Goal: Complete application form

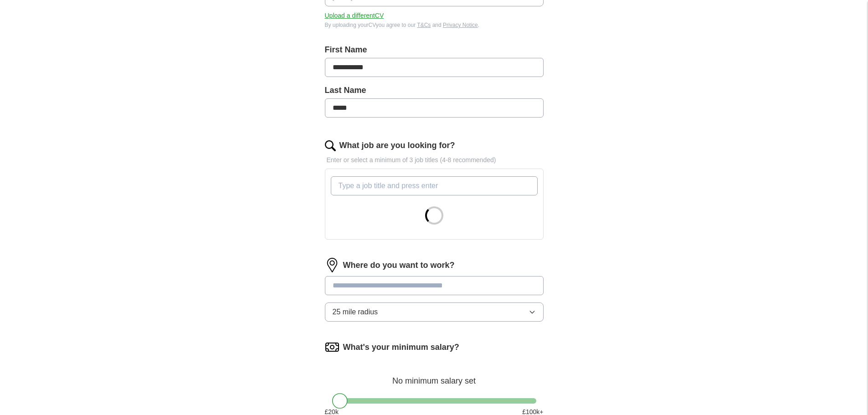
scroll to position [180, 0]
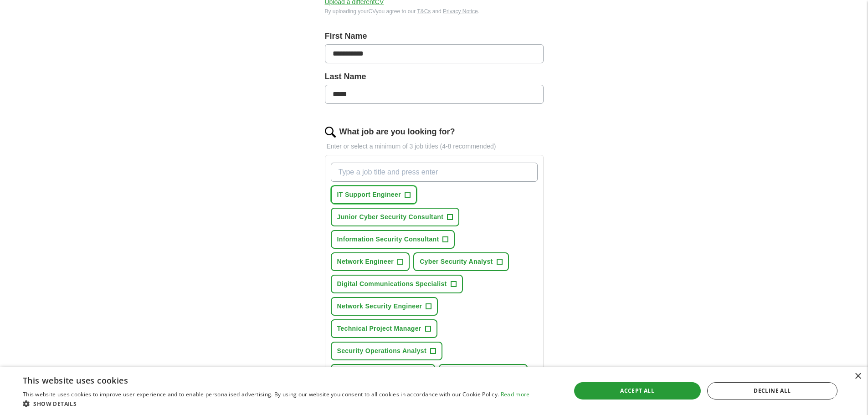
click at [360, 195] on span "IT Support Engineer" at bounding box center [369, 195] width 64 height 10
click at [361, 262] on span "Network Engineer" at bounding box center [365, 262] width 57 height 10
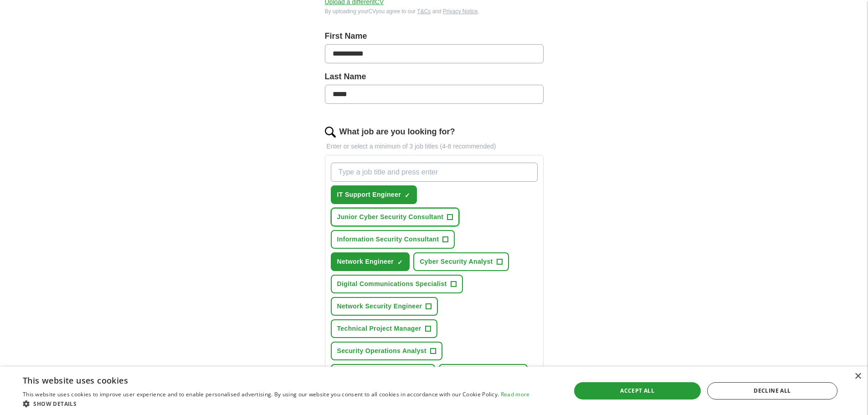
click at [361, 219] on span "Junior Cyber Security Consultant" at bounding box center [390, 217] width 107 height 10
click at [376, 308] on span "Network Security Engineer" at bounding box center [379, 307] width 85 height 10
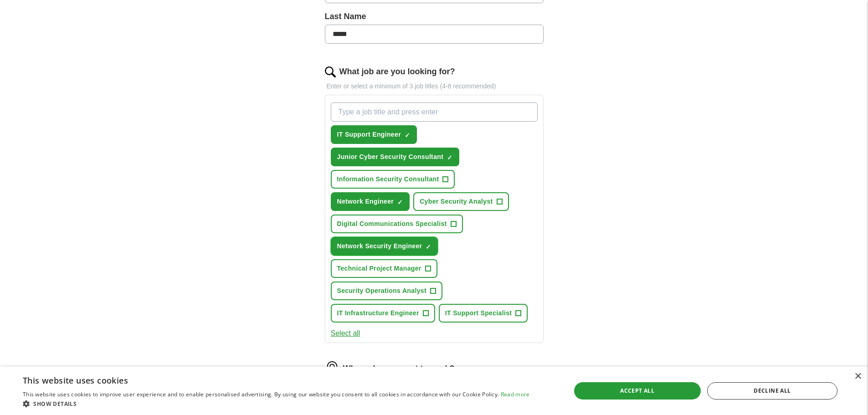
scroll to position [245, 0]
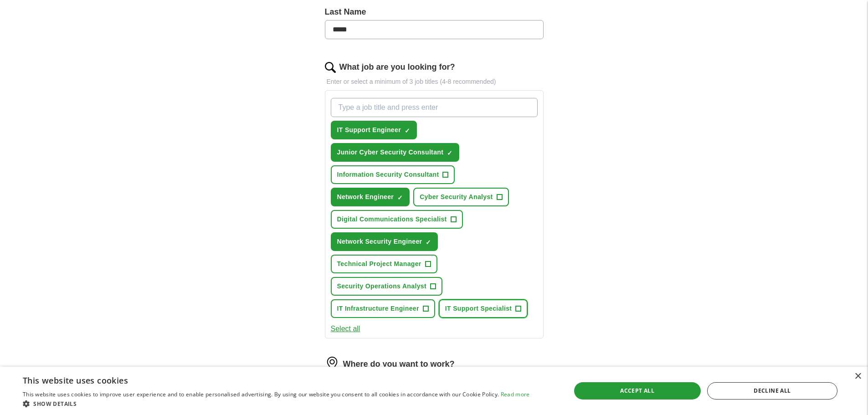
click at [492, 312] on span "IT Support Specialist" at bounding box center [478, 309] width 67 height 10
click at [444, 196] on span "Cyber Security Analyst" at bounding box center [456, 197] width 73 height 10
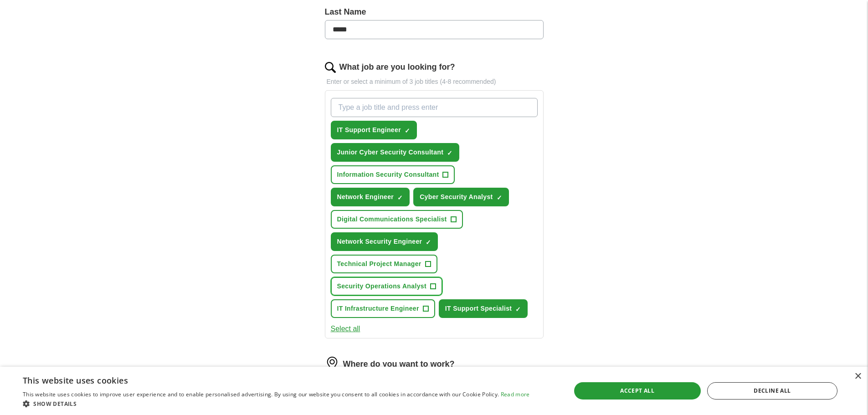
click at [372, 289] on span "Security Operations Analyst" at bounding box center [381, 287] width 89 height 10
click at [383, 312] on span "IT Infrastructure Engineer" at bounding box center [378, 309] width 82 height 10
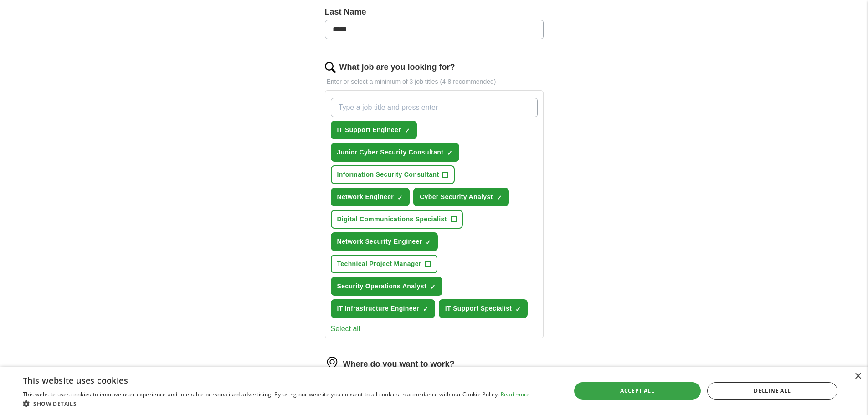
click at [671, 392] on div "Accept all" at bounding box center [637, 390] width 127 height 17
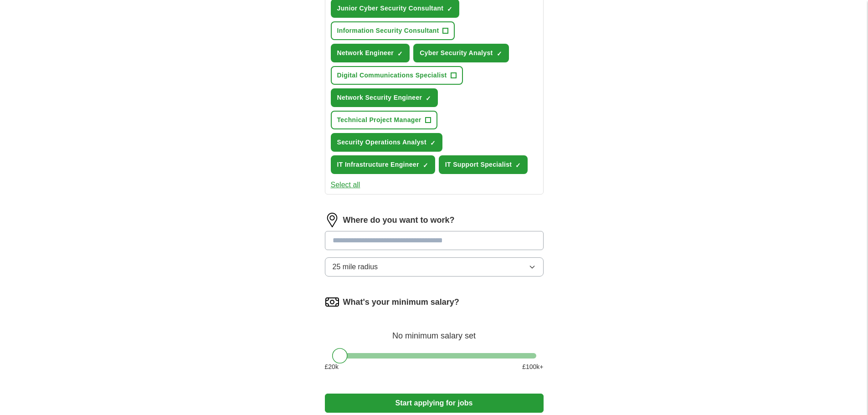
scroll to position [390, 0]
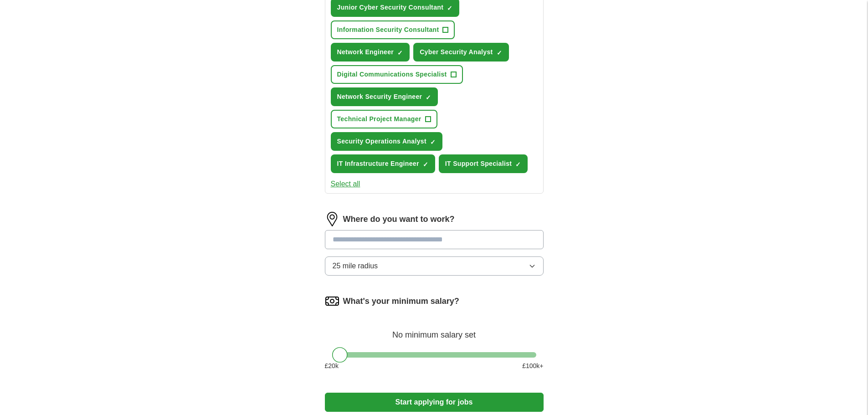
click at [375, 242] on input at bounding box center [434, 239] width 219 height 19
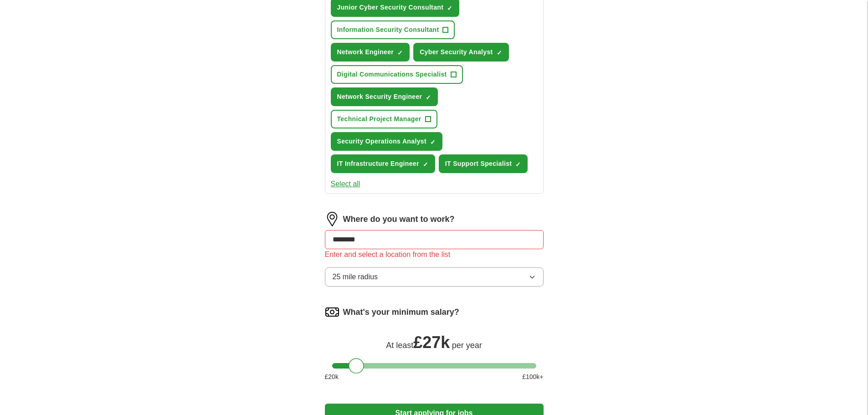
drag, startPoint x: 339, startPoint y: 357, endPoint x: 355, endPoint y: 366, distance: 18.4
click at [355, 366] on div at bounding box center [356, 365] width 15 height 15
click at [383, 237] on input "********" at bounding box center [434, 239] width 219 height 19
type input "*"
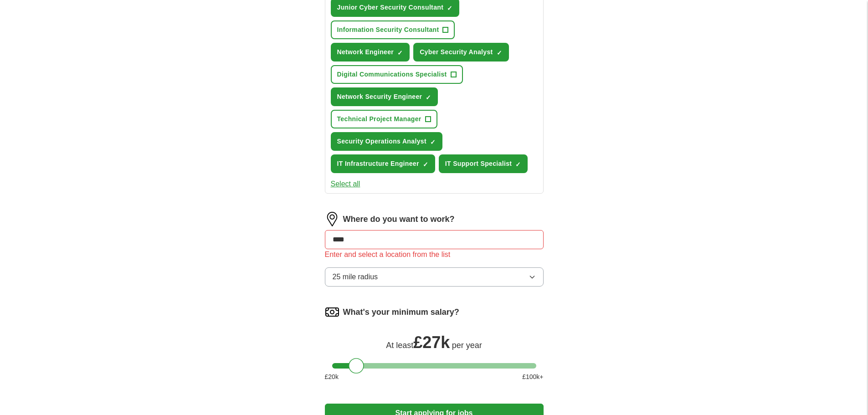
type input "*****"
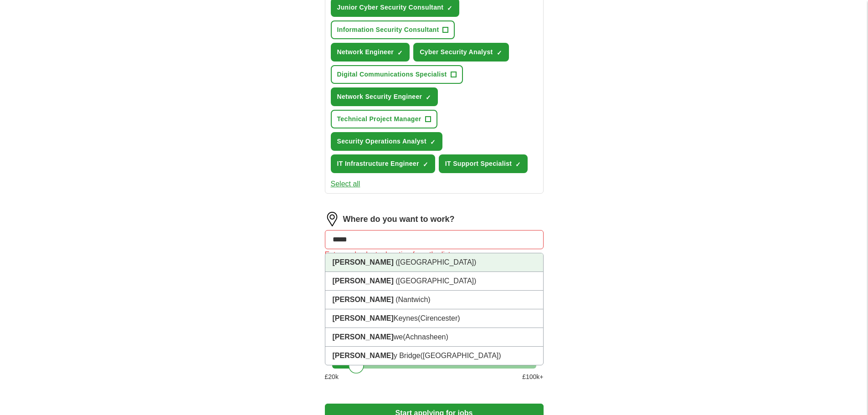
click at [403, 266] on li "[GEOGRAPHIC_DATA] ([GEOGRAPHIC_DATA])" at bounding box center [434, 262] width 218 height 19
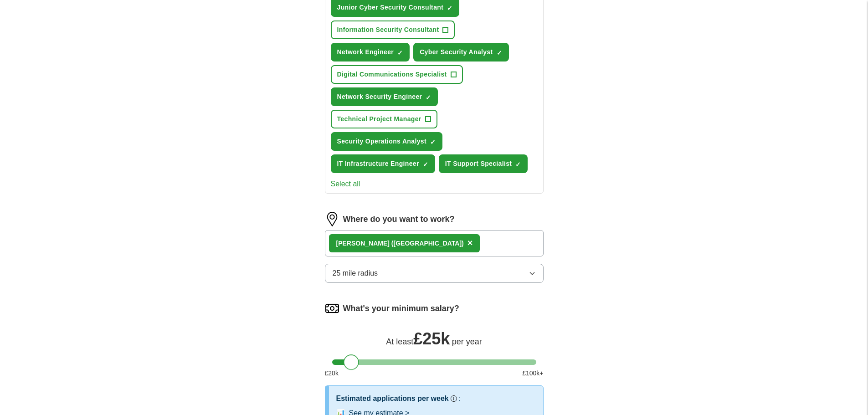
drag, startPoint x: 504, startPoint y: 361, endPoint x: 352, endPoint y: 357, distance: 151.4
click at [352, 360] on div at bounding box center [434, 362] width 204 height 5
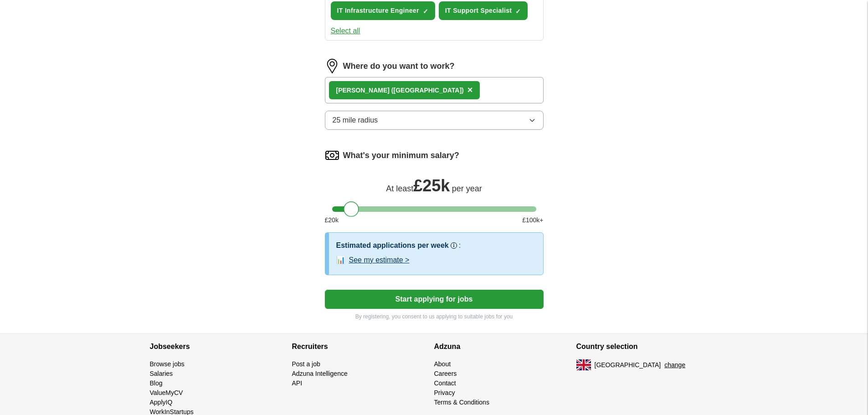
scroll to position [546, 0]
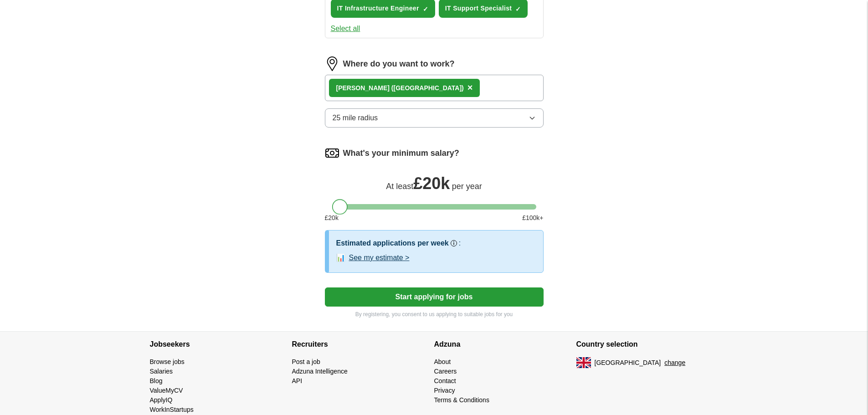
drag, startPoint x: 351, startPoint y: 207, endPoint x: 334, endPoint y: 207, distance: 17.3
click at [334, 207] on div at bounding box center [339, 206] width 15 height 15
drag, startPoint x: 338, startPoint y: 204, endPoint x: 350, endPoint y: 207, distance: 11.8
click at [350, 207] on div at bounding box center [351, 206] width 15 height 15
click at [384, 296] on button "Start applying for jobs" at bounding box center [434, 297] width 219 height 19
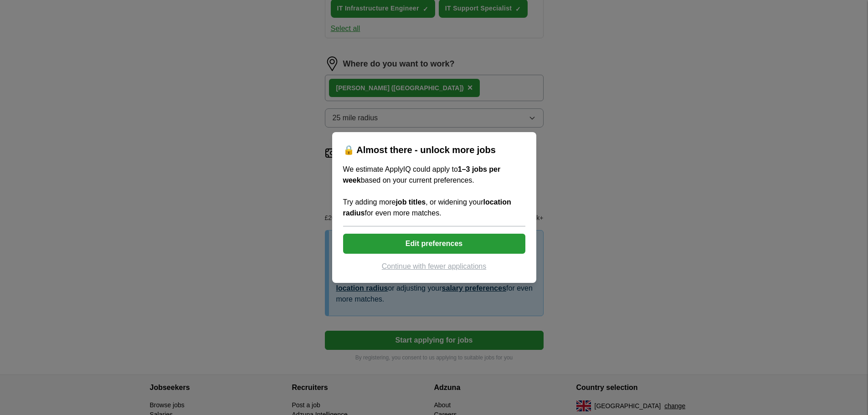
click at [434, 242] on button "Edit preferences" at bounding box center [434, 244] width 182 height 20
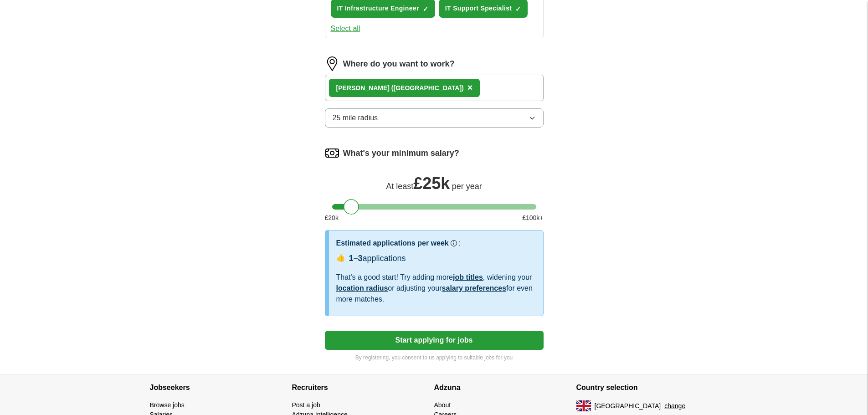
click at [492, 119] on button "25 mile radius" at bounding box center [434, 117] width 219 height 19
click at [433, 339] on button "Start applying for jobs" at bounding box center [434, 340] width 219 height 19
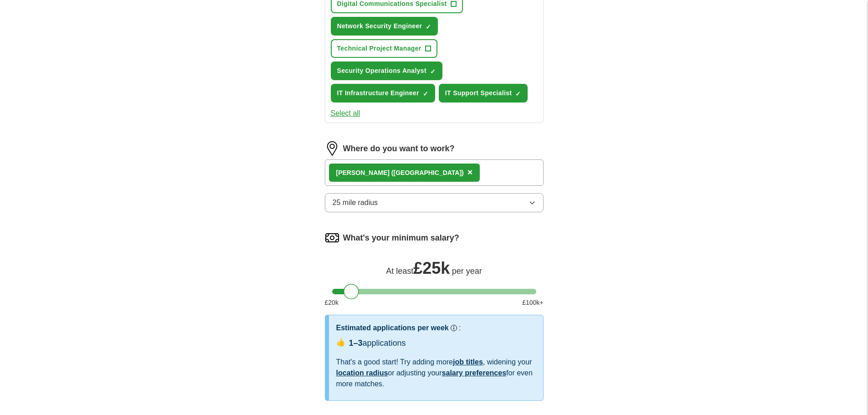
select select "**"
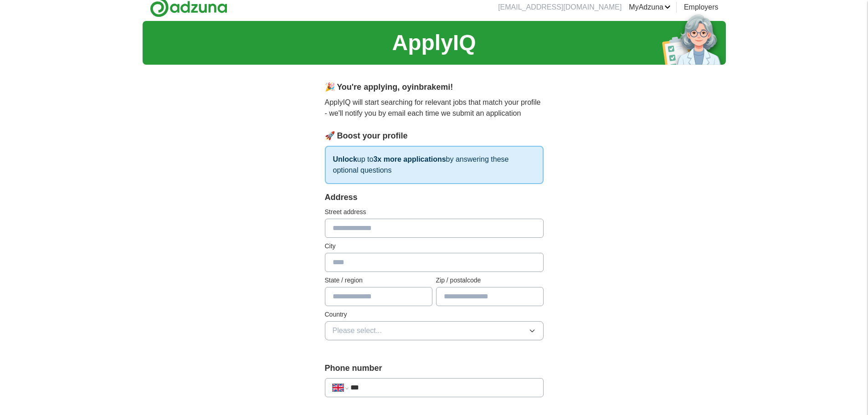
scroll to position [0, 0]
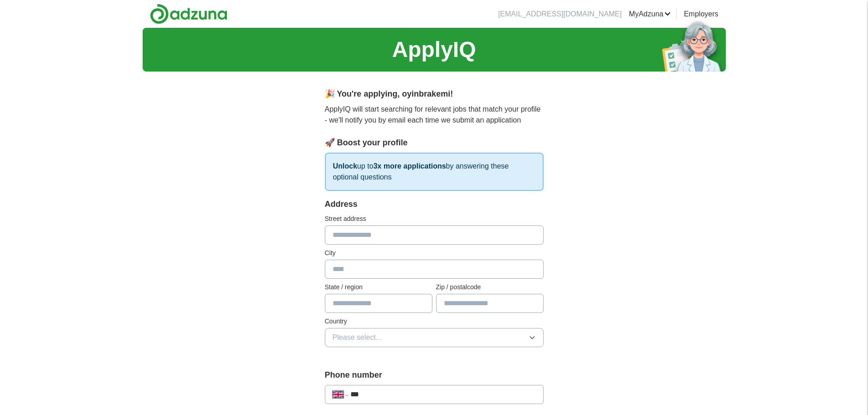
click at [402, 174] on p "Unlock up to 3x more applications by answering these optional questions" at bounding box center [434, 172] width 219 height 38
click at [356, 235] on input "text" at bounding box center [434, 235] width 219 height 19
type input "**********"
type input "*****"
type input "******"
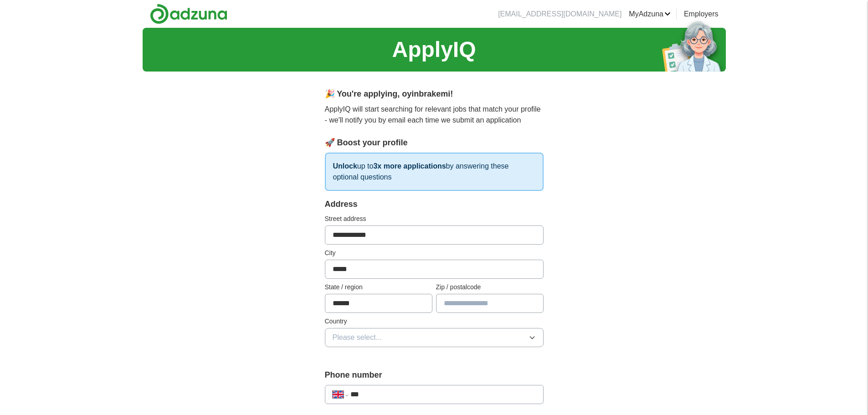
type input "********"
click at [366, 336] on span "Please select..." at bounding box center [358, 337] width 50 height 11
click at [366, 359] on span "[GEOGRAPHIC_DATA]" at bounding box center [371, 358] width 76 height 11
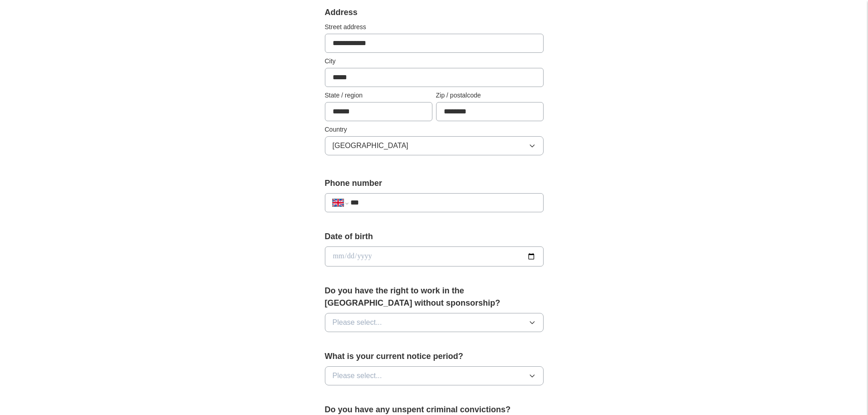
scroll to position [213, 0]
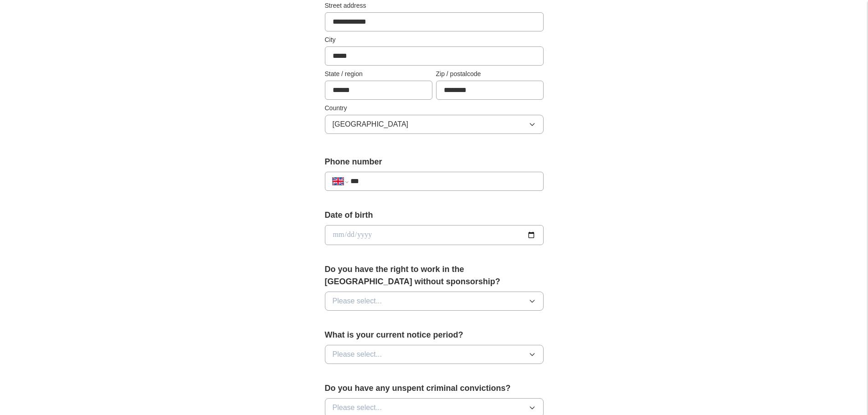
click at [392, 180] on input "***" at bounding box center [443, 181] width 185 height 11
type input "**********"
click at [393, 235] on input "date" at bounding box center [434, 235] width 219 height 20
click at [531, 237] on input "date" at bounding box center [434, 235] width 219 height 20
type input "**********"
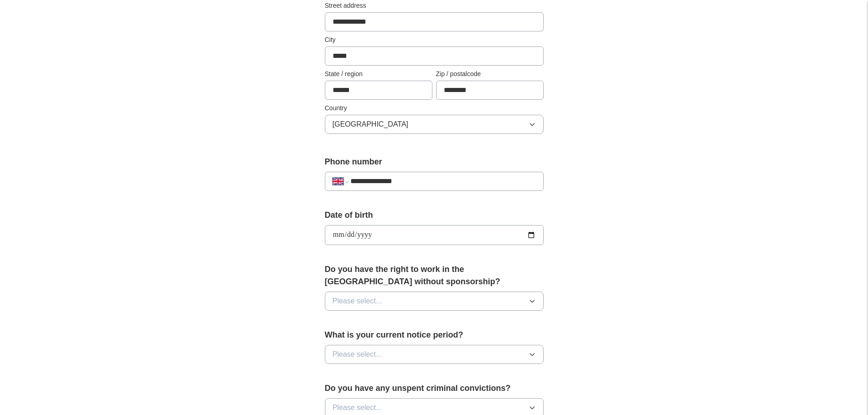
click at [371, 303] on span "Please select..." at bounding box center [358, 301] width 50 height 11
click at [360, 326] on div "Yes" at bounding box center [434, 322] width 203 height 11
click at [371, 353] on span "Please select..." at bounding box center [358, 354] width 50 height 11
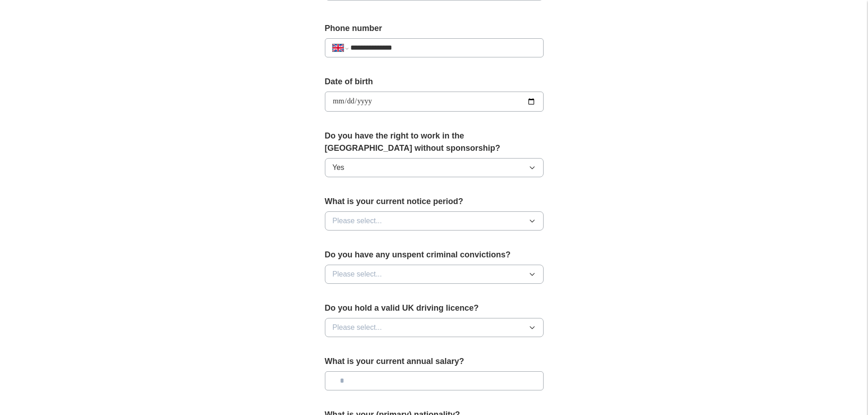
scroll to position [360, 0]
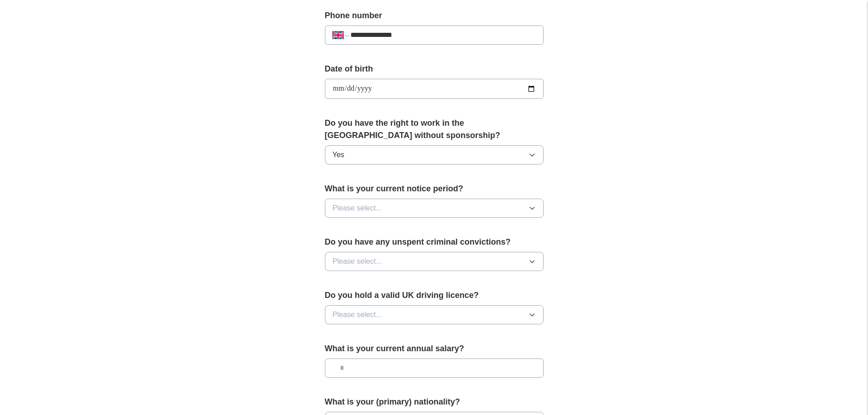
click at [388, 214] on button "Please select..." at bounding box center [434, 208] width 219 height 19
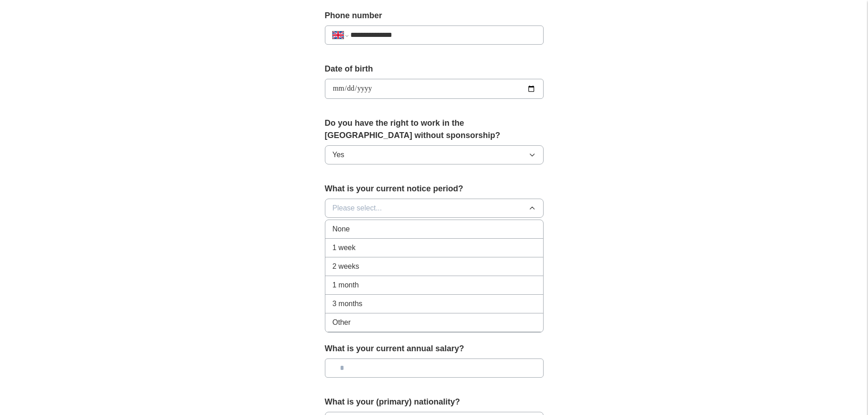
click at [370, 286] on div "1 month" at bounding box center [434, 285] width 203 height 11
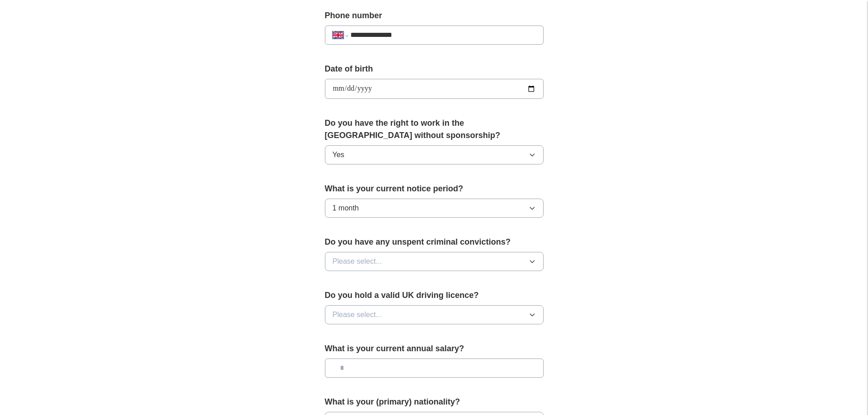
click at [356, 261] on span "Please select..." at bounding box center [358, 261] width 50 height 11
click at [347, 301] on div "No" at bounding box center [434, 301] width 203 height 11
click at [356, 316] on span "Please select..." at bounding box center [358, 314] width 50 height 11
click at [353, 334] on div "Yes" at bounding box center [434, 335] width 203 height 11
click at [358, 370] on input "text" at bounding box center [434, 368] width 219 height 19
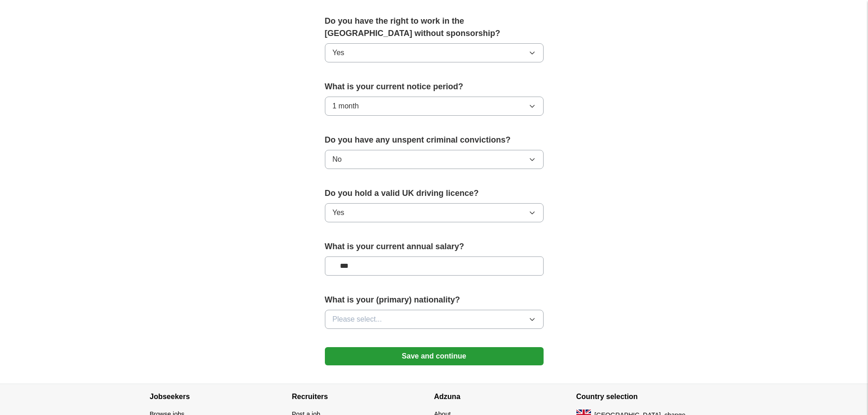
scroll to position [493, 0]
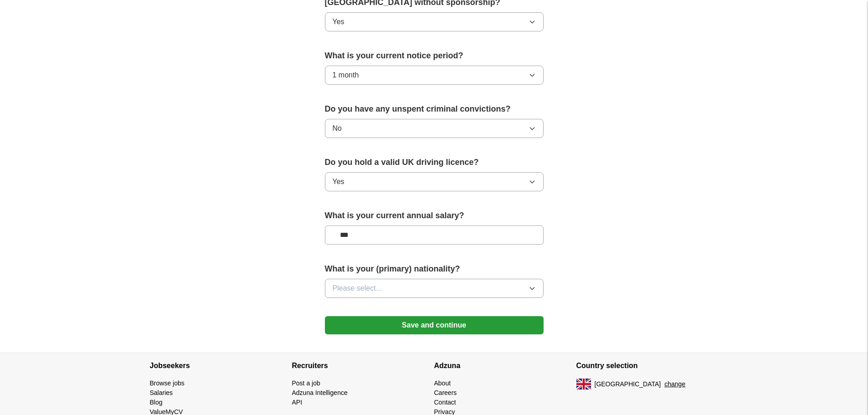
type input "***"
click at [426, 289] on button "Please select..." at bounding box center [434, 288] width 219 height 19
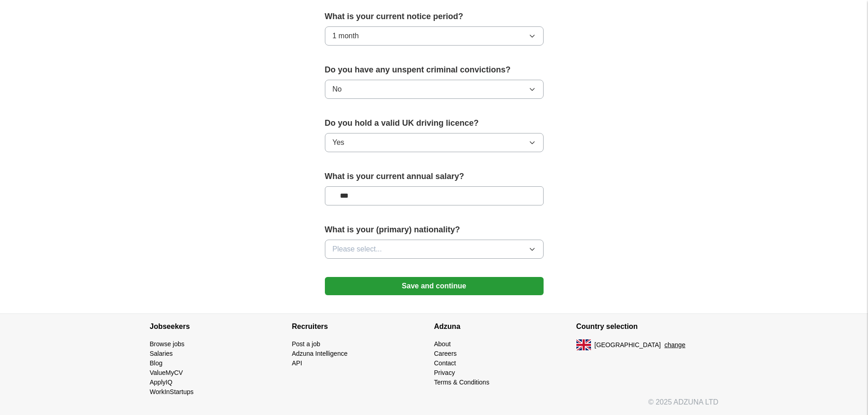
click at [473, 251] on button "Please select..." at bounding box center [434, 249] width 219 height 19
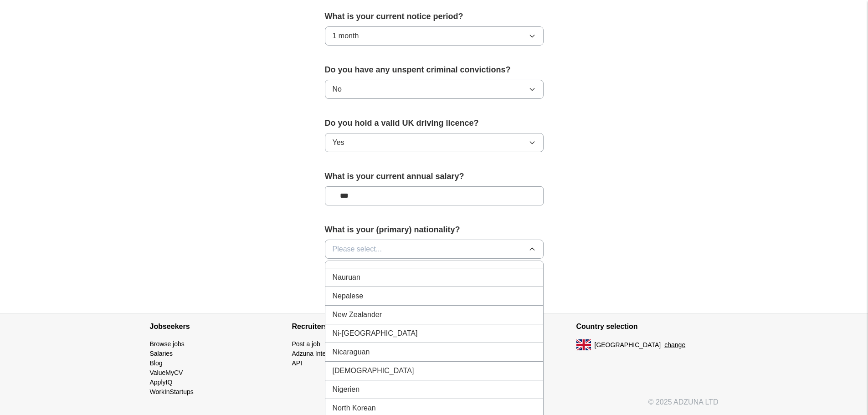
scroll to position [2350, 0]
click at [413, 336] on div "[DEMOGRAPHIC_DATA]" at bounding box center [434, 330] width 203 height 11
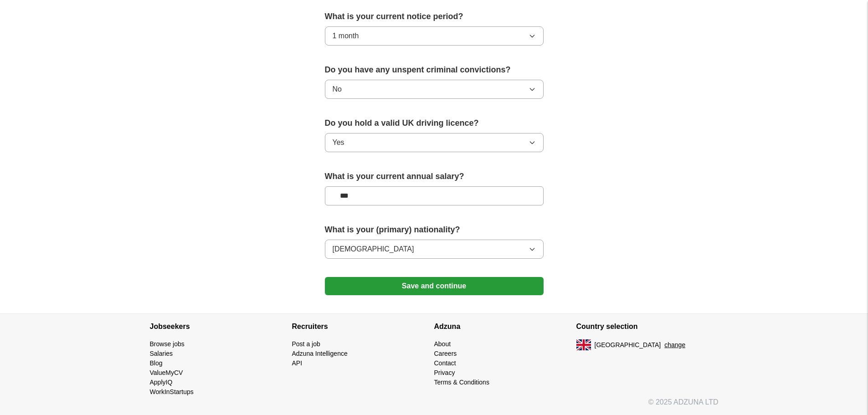
click at [426, 284] on button "Save and continue" at bounding box center [434, 286] width 219 height 18
